Goal: Information Seeking & Learning: Learn about a topic

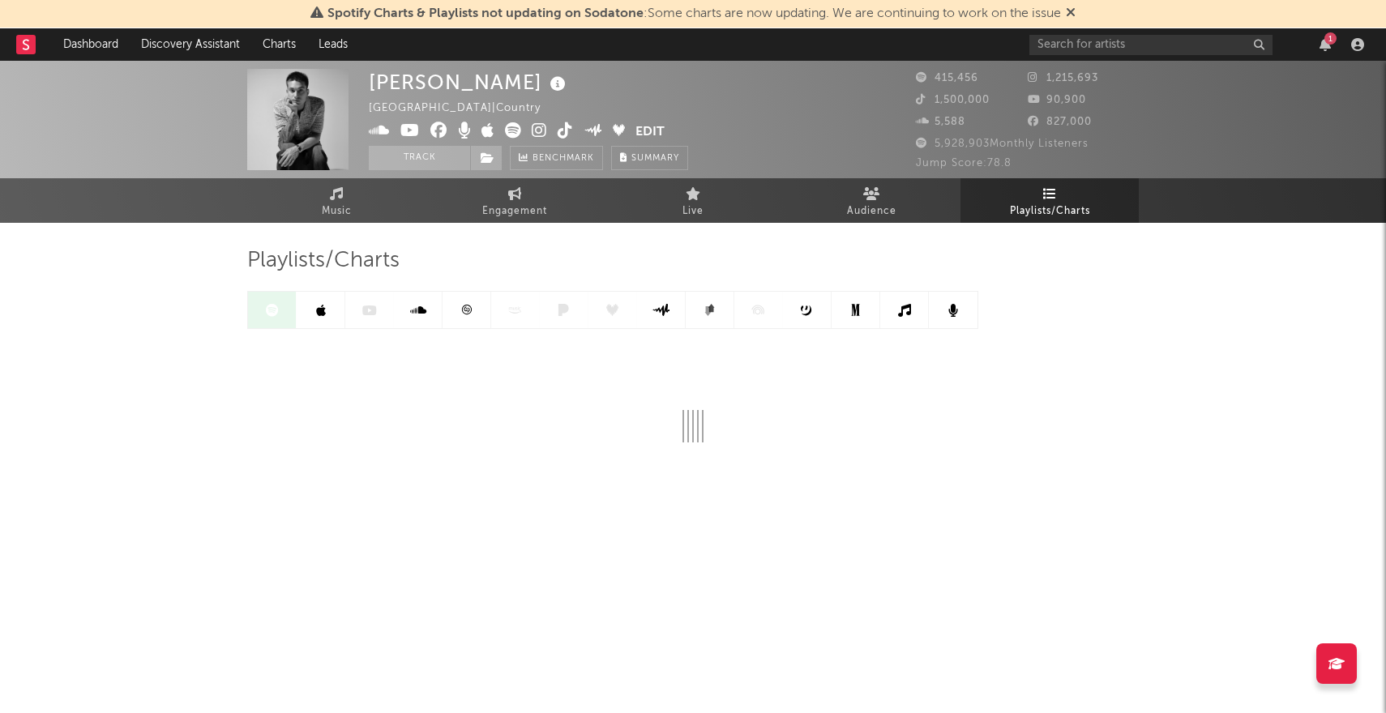
click at [306, 302] on link at bounding box center [321, 310] width 49 height 36
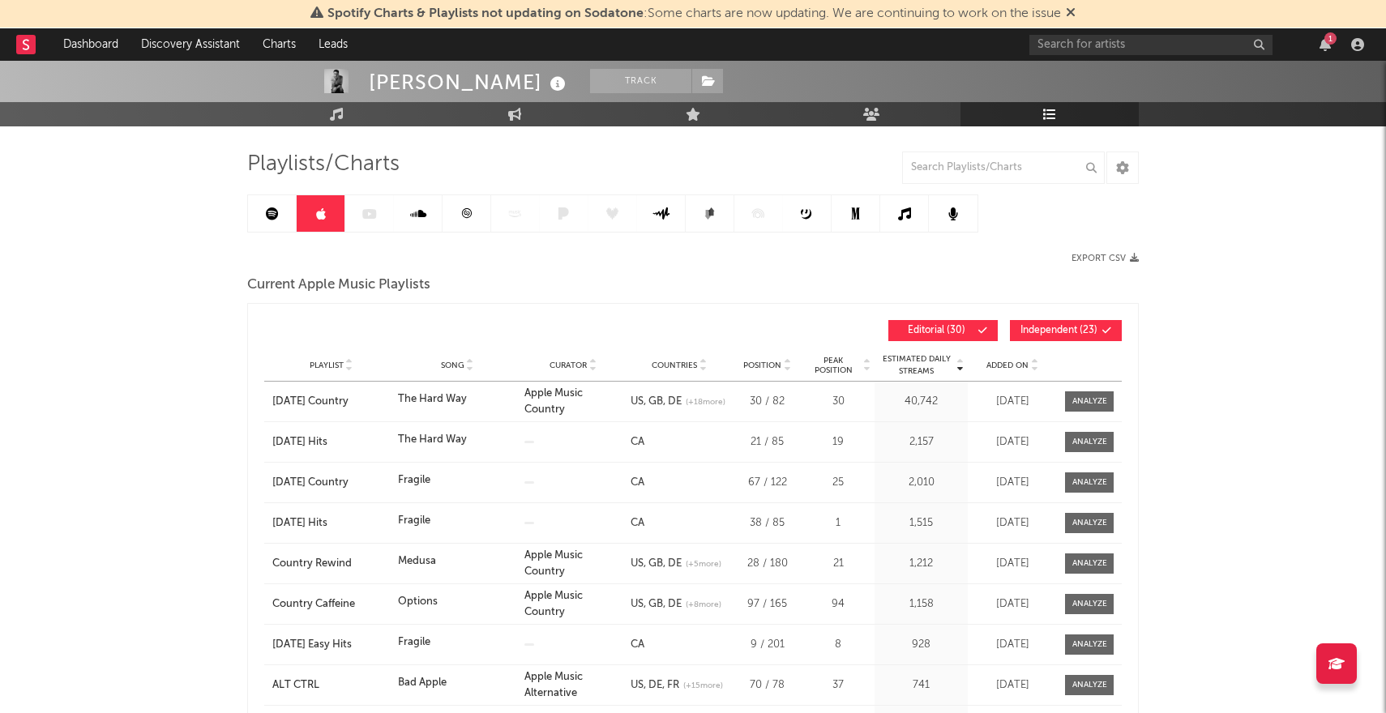
scroll to position [101, 0]
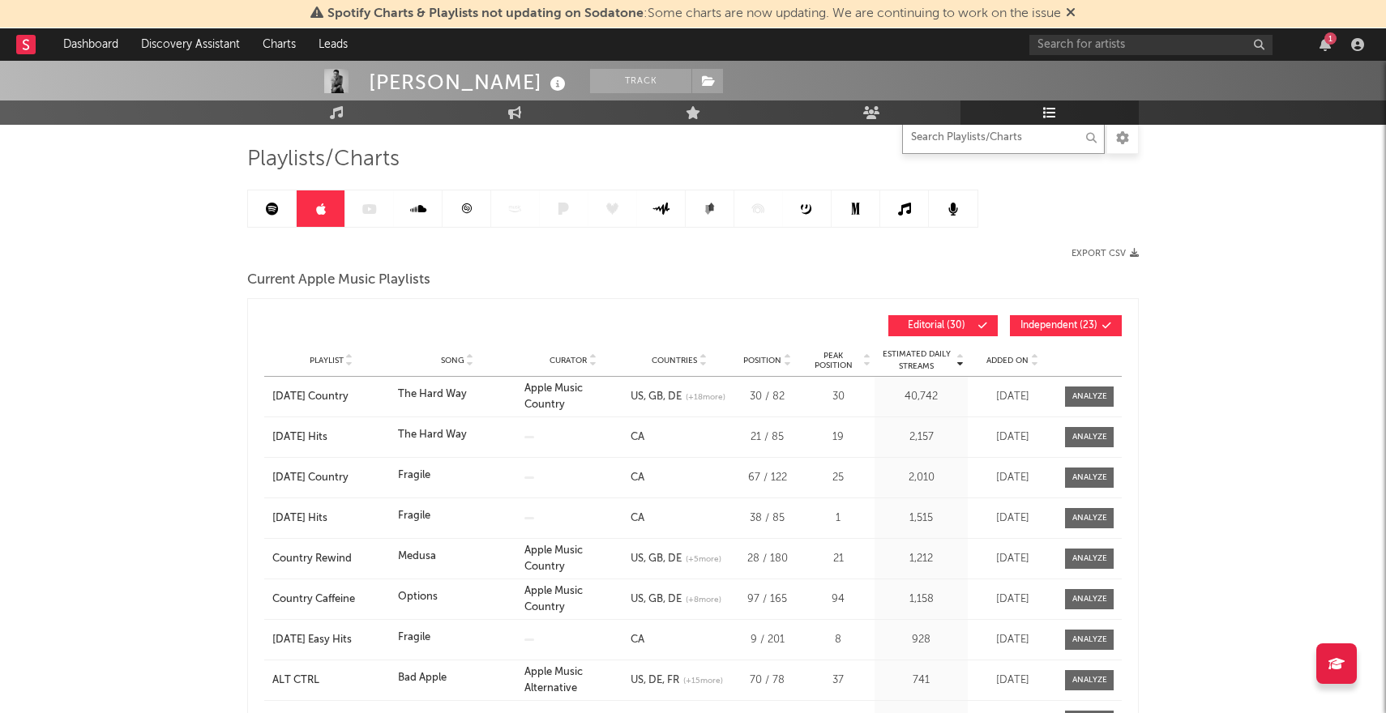
click at [934, 152] on input "text" at bounding box center [1003, 138] width 203 height 32
click at [935, 145] on input "text" at bounding box center [1003, 138] width 203 height 32
click at [935, 141] on input "text" at bounding box center [1003, 138] width 203 height 32
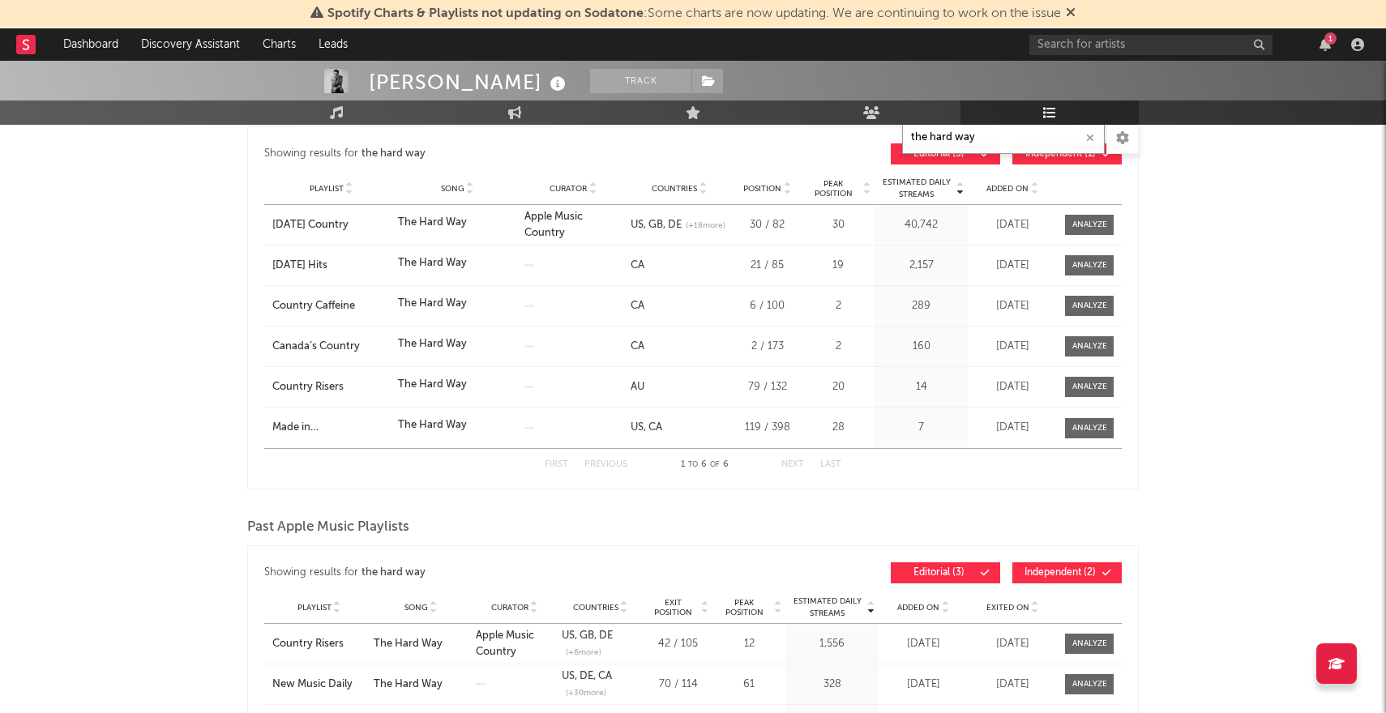
scroll to position [272, 0]
type input "the hard way"
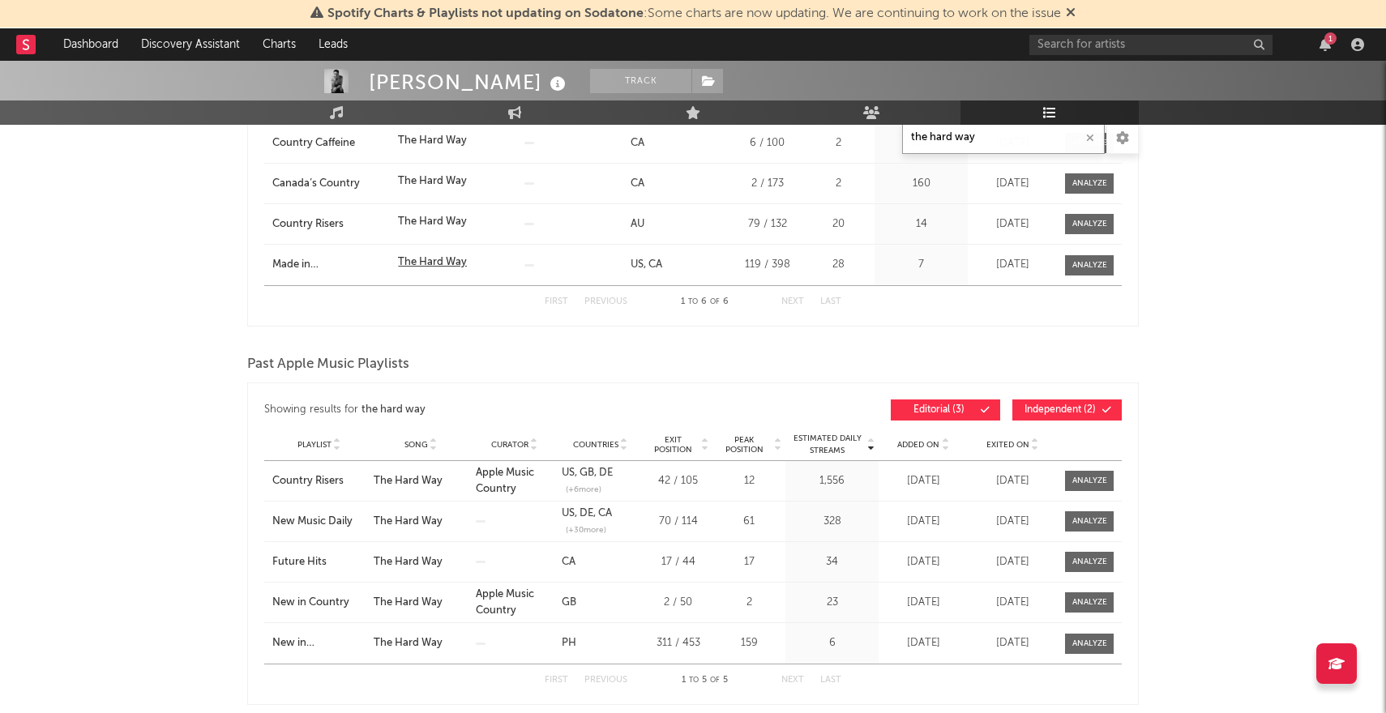
scroll to position [439, 0]
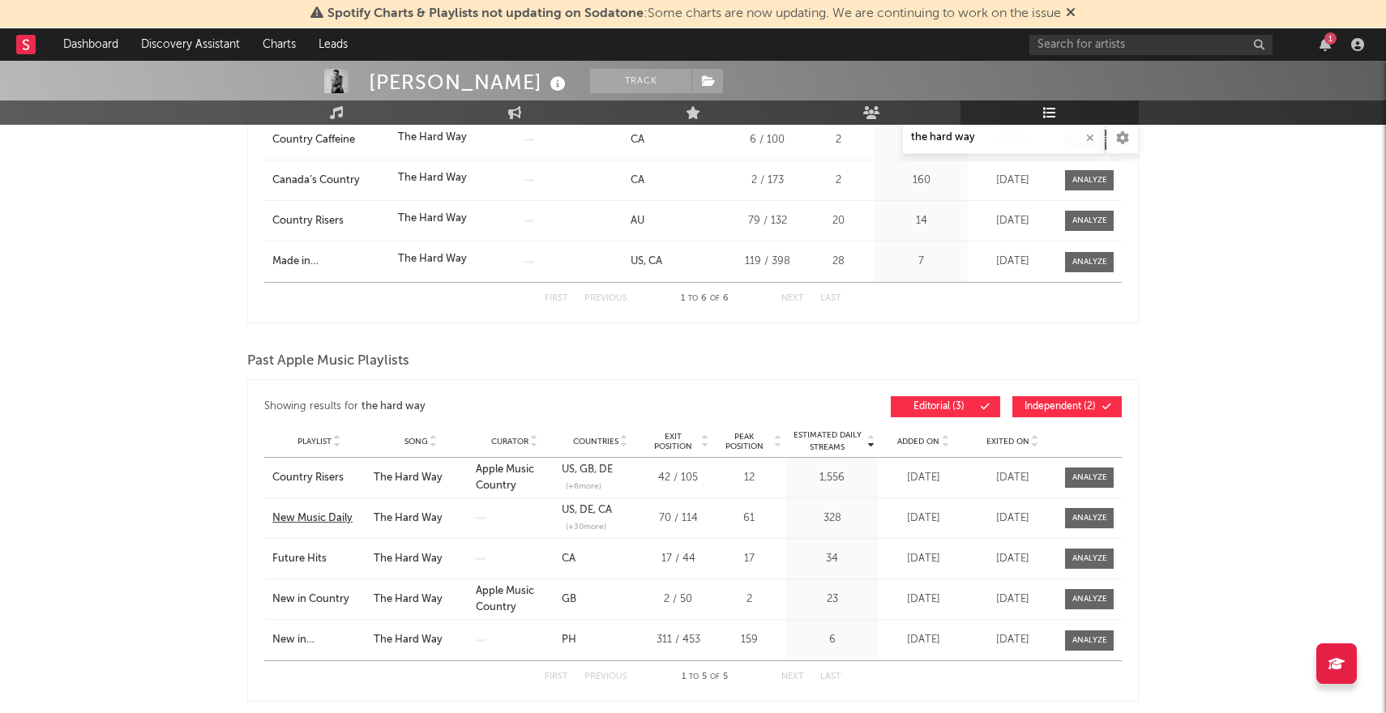
click at [306, 518] on div "New Music Daily" at bounding box center [318, 519] width 93 height 16
click at [344, 528] on div "Playlist New Music Daily Song The Hard Way Curator Genre Countries US DE [GEOGR…" at bounding box center [693, 518] width 858 height 40
click at [329, 518] on div "New Music Daily" at bounding box center [318, 519] width 93 height 16
click at [311, 479] on div "Country Risers" at bounding box center [318, 478] width 93 height 16
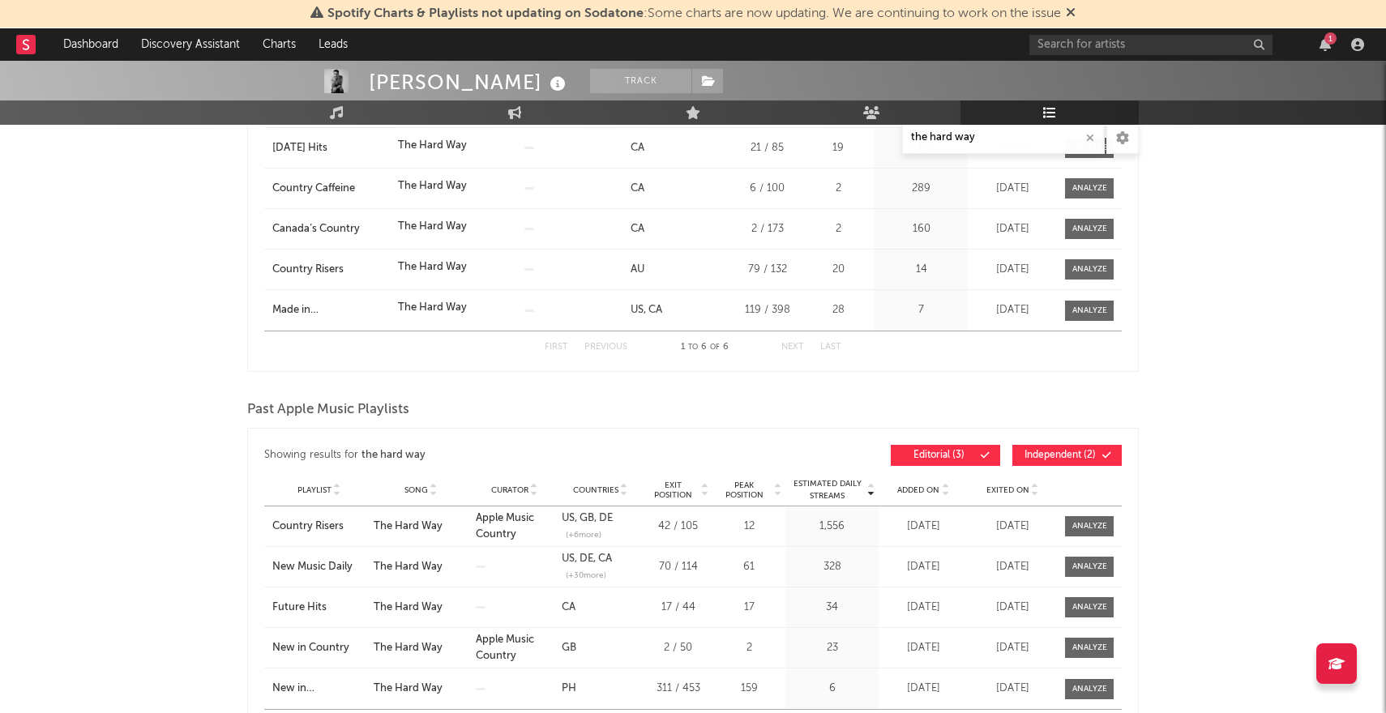
scroll to position [479, 0]
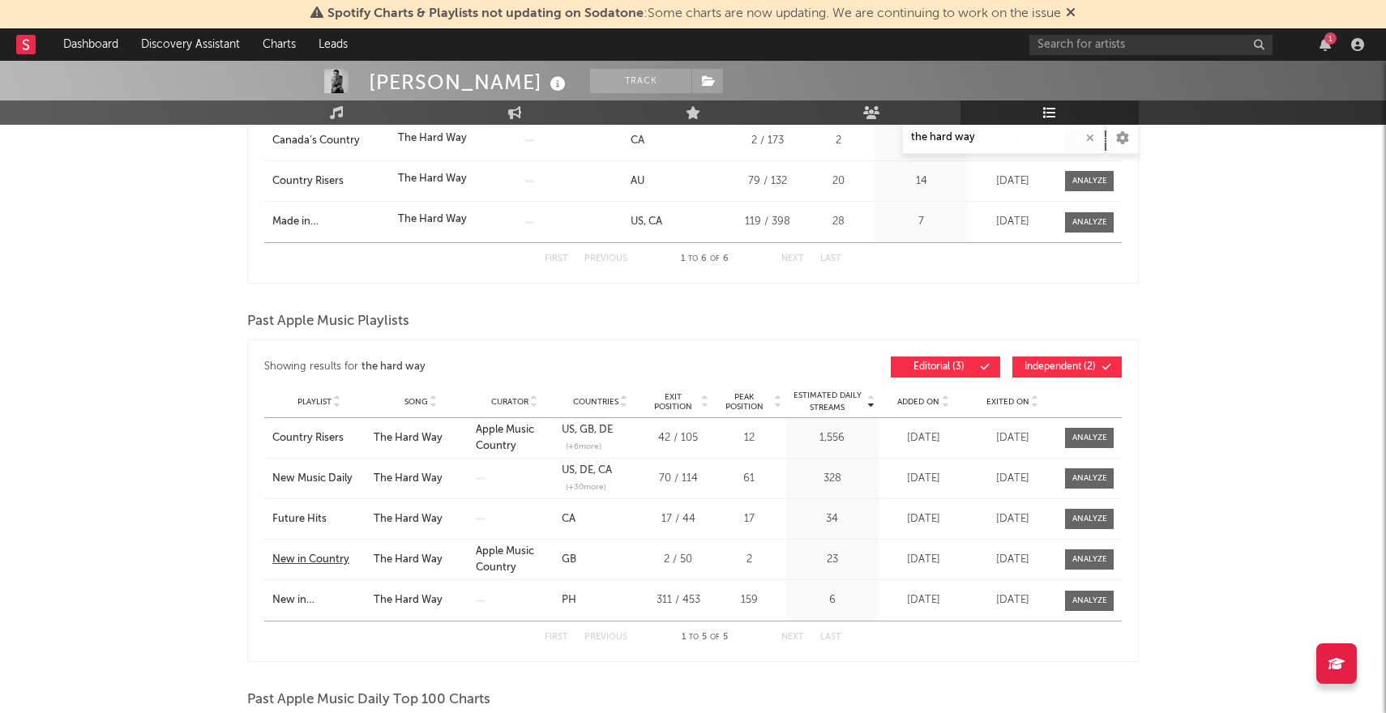
click at [319, 560] on div "New in Country" at bounding box center [318, 560] width 93 height 16
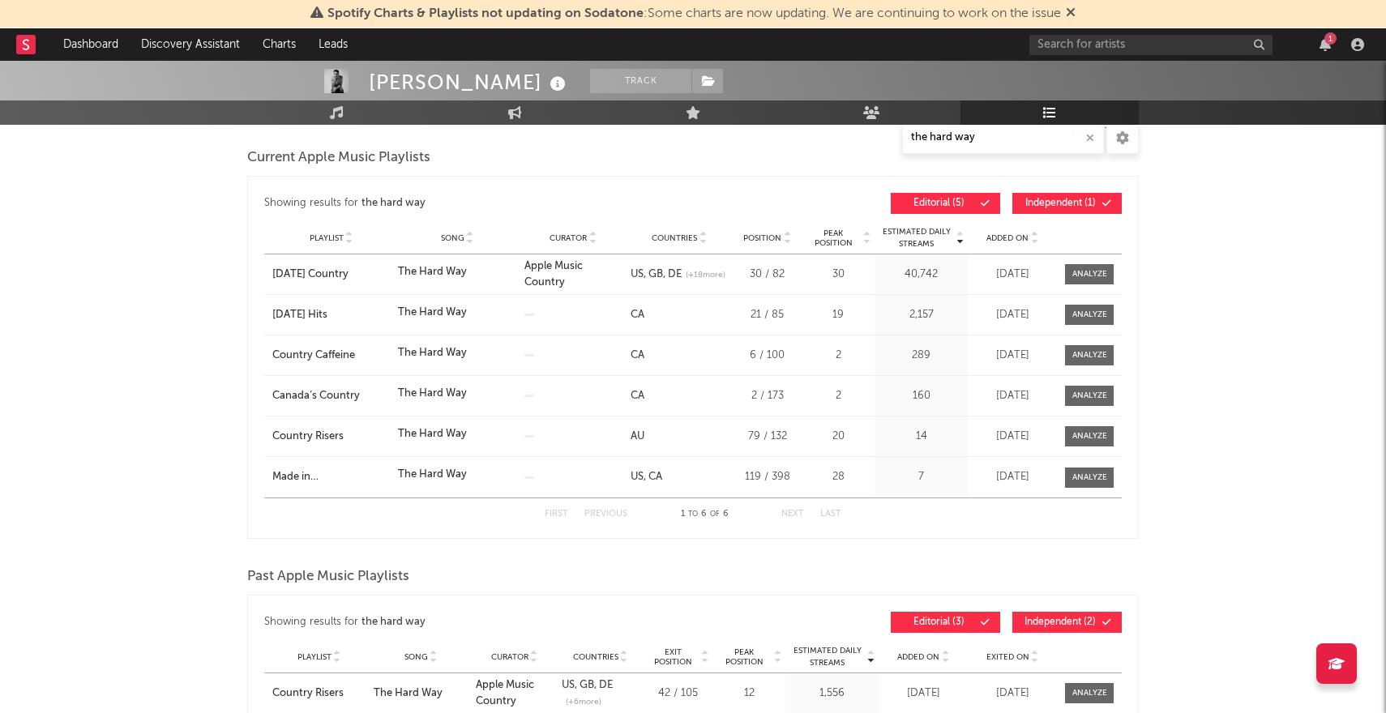
scroll to position [229, 0]
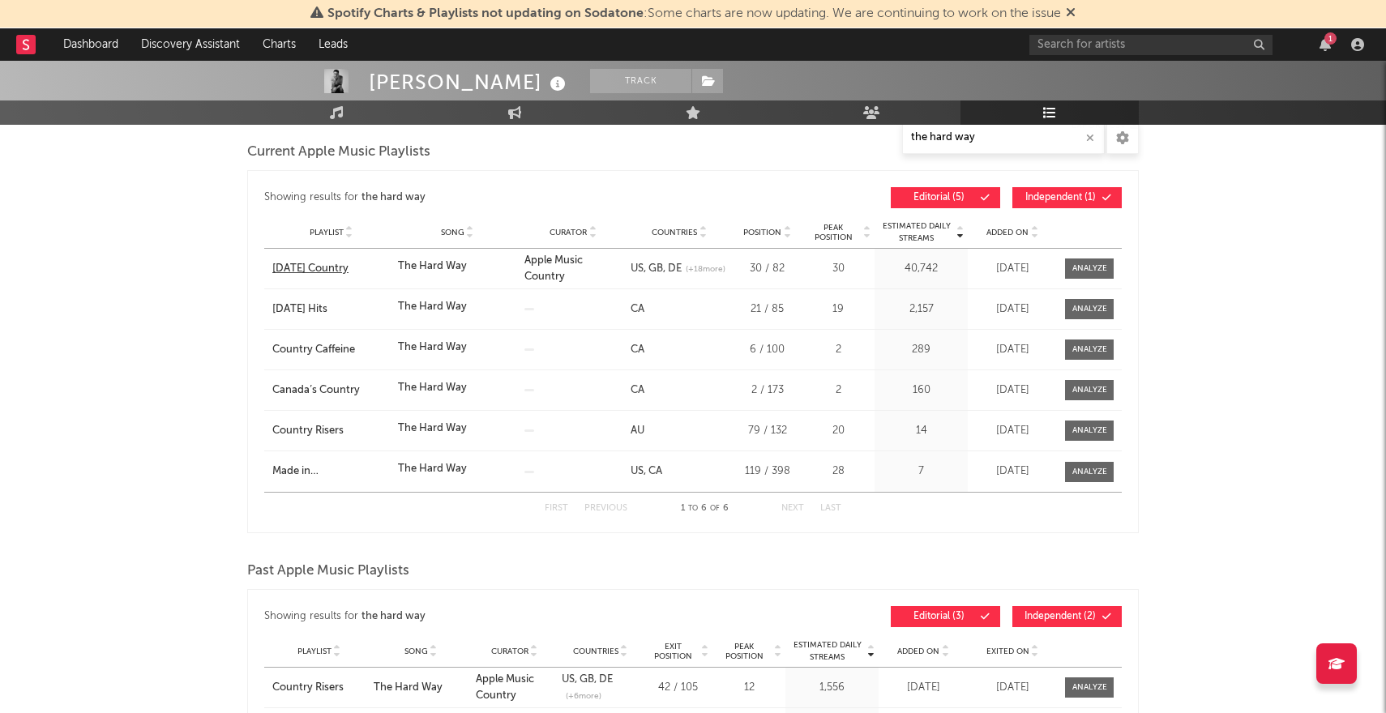
click at [321, 265] on div "[DATE] Country" at bounding box center [331, 269] width 118 height 16
click at [311, 278] on div "Playlist [DATE] Country Song The Hard Way Curator Apple Music Country Genre Cou…" at bounding box center [693, 269] width 858 height 40
click at [307, 272] on div "[DATE] Country" at bounding box center [331, 269] width 118 height 16
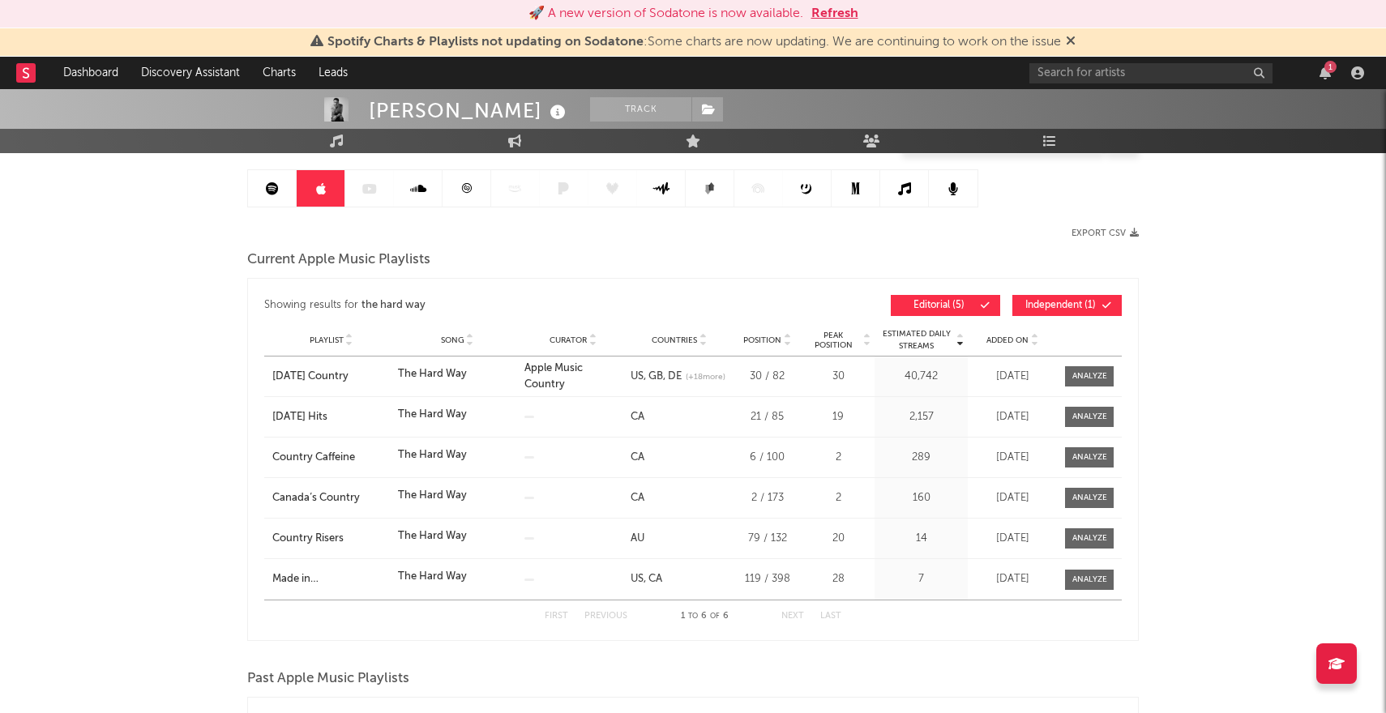
scroll to position [152, 0]
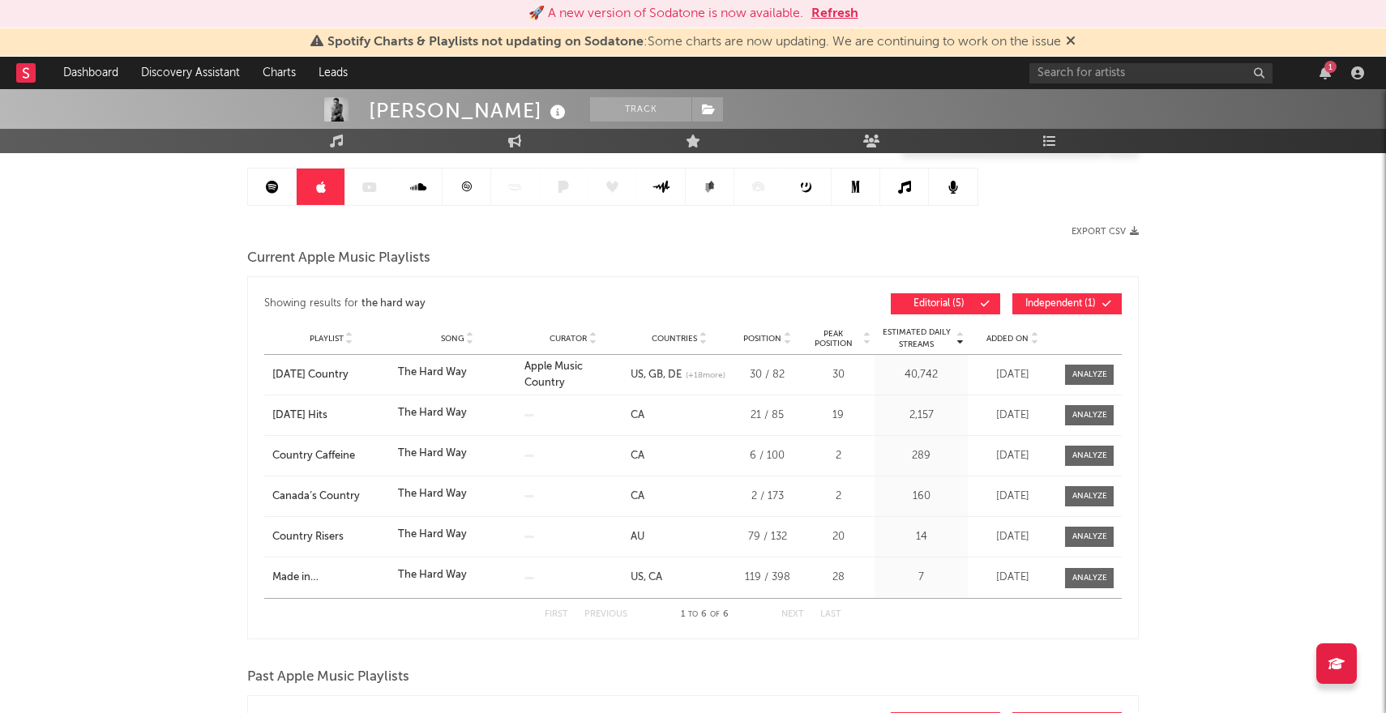
click at [1036, 310] on button "Independent ( 1 )" at bounding box center [1066, 303] width 109 height 21
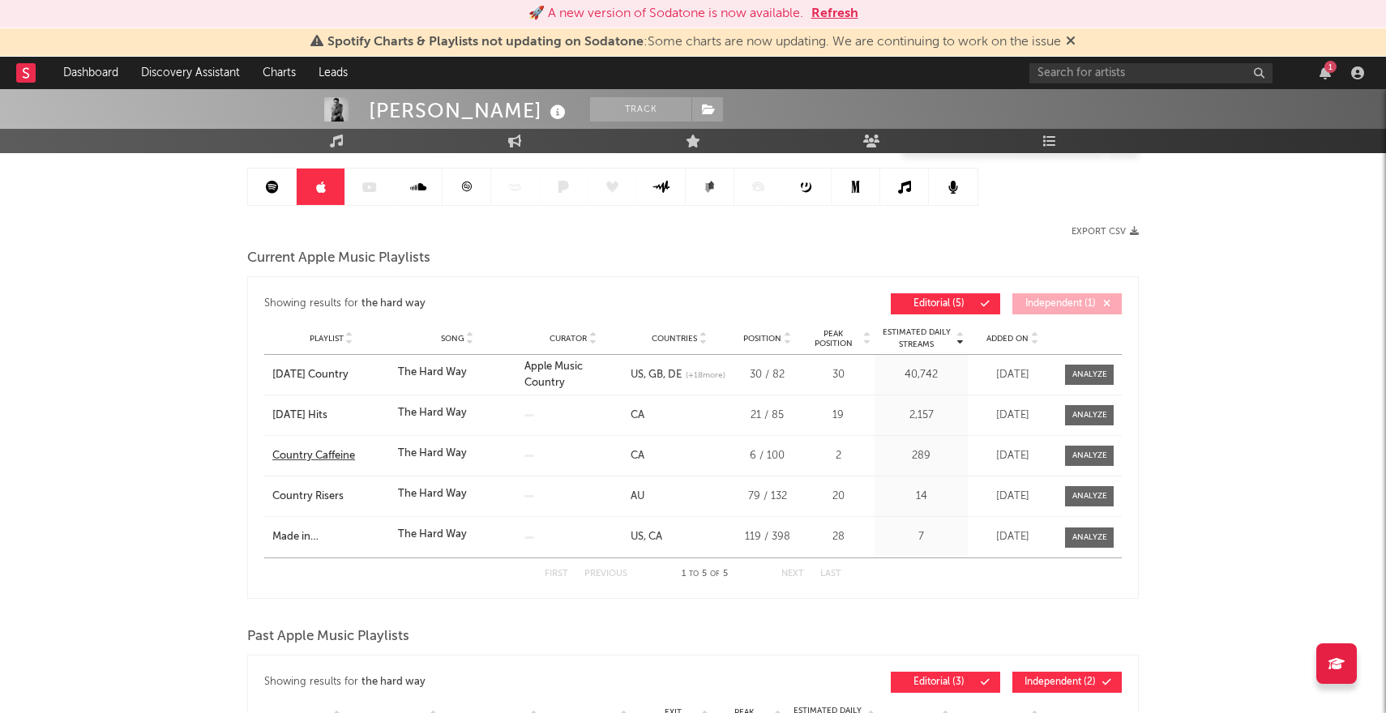
click at [325, 456] on div "Country Caffeine" at bounding box center [331, 456] width 118 height 16
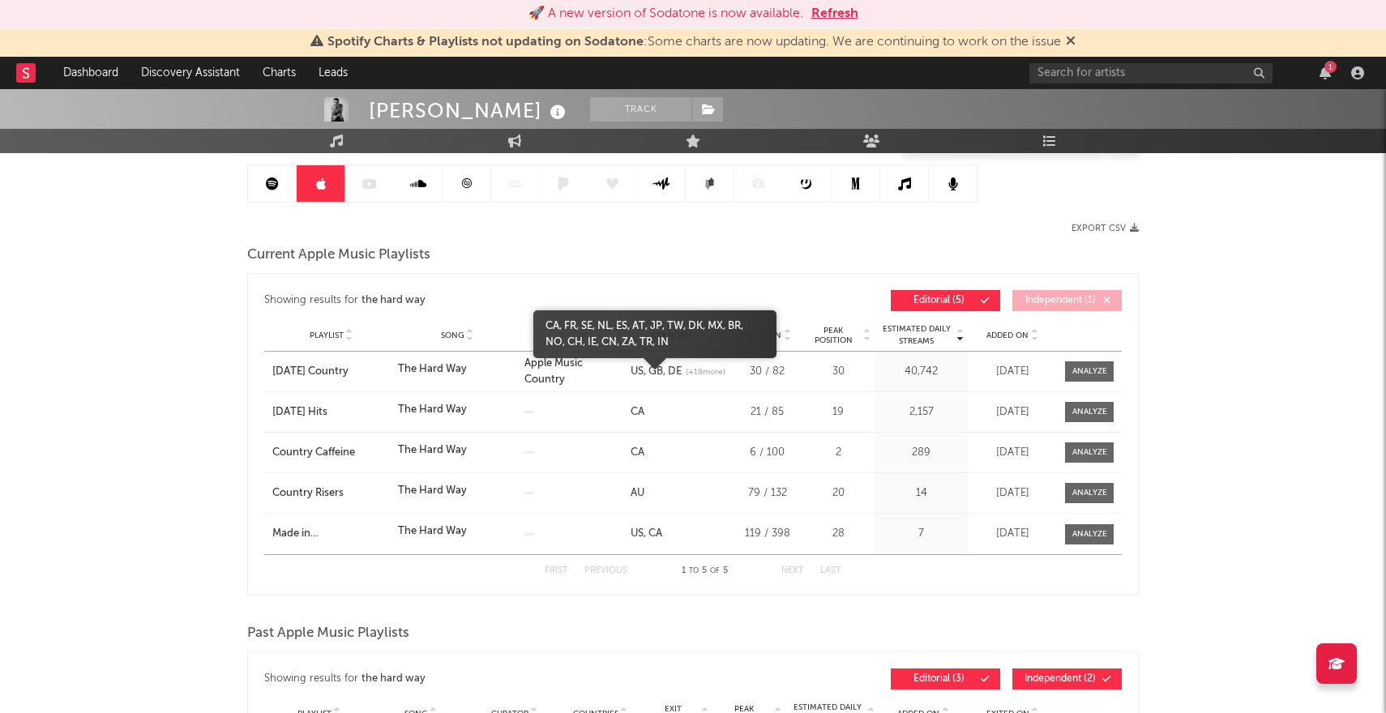
click at [686, 379] on span "(+ 18 more)" at bounding box center [706, 372] width 40 height 12
click at [554, 326] on link "CA" at bounding box center [552, 326] width 14 height 11
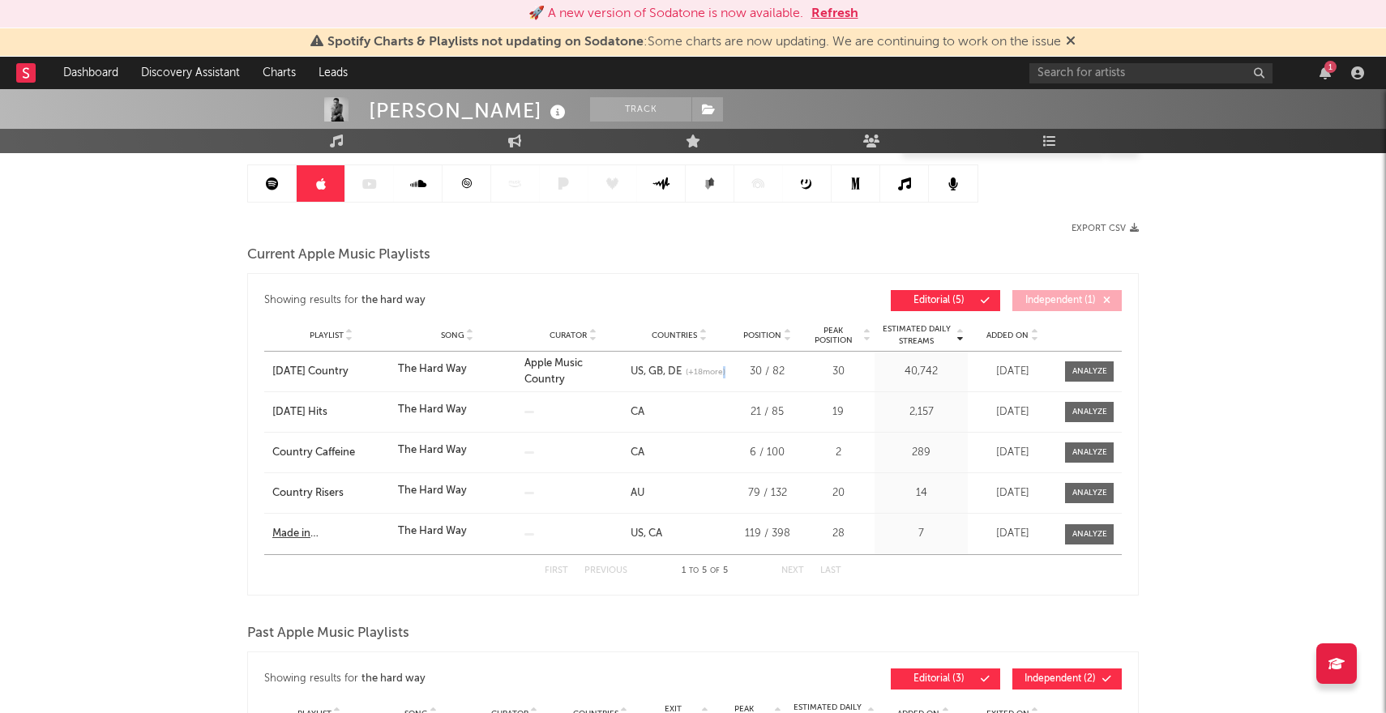
click at [344, 533] on div "Made in [GEOGRAPHIC_DATA]" at bounding box center [331, 534] width 118 height 16
click at [309, 456] on div "Country Caffeine" at bounding box center [331, 453] width 118 height 16
